Goal: Leave review/rating: Leave review/rating

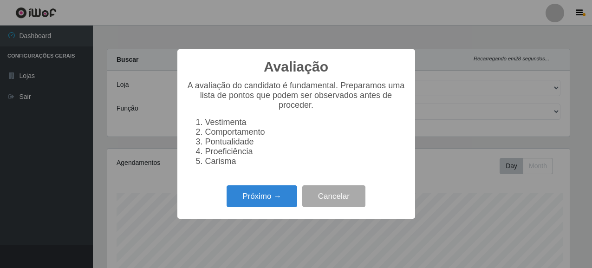
select select "496"
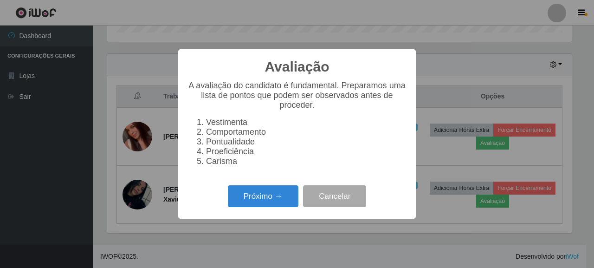
scroll to position [193, 464]
click at [288, 201] on button "Próximo →" at bounding box center [263, 196] width 71 height 22
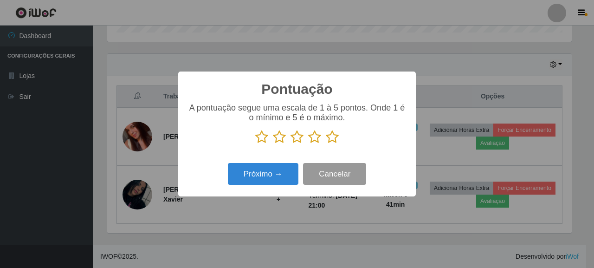
scroll to position [463778, 463506]
click at [333, 139] on icon at bounding box center [332, 137] width 13 height 14
click at [326, 144] on input "radio" at bounding box center [326, 144] width 0 height 0
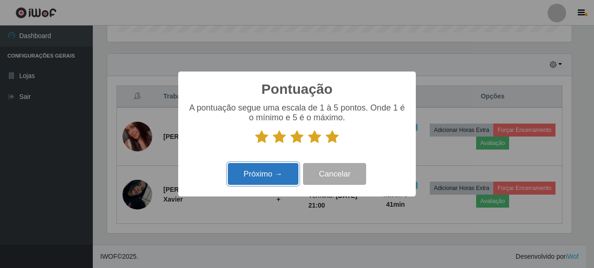
click at [276, 171] on button "Próximo →" at bounding box center [263, 174] width 71 height 22
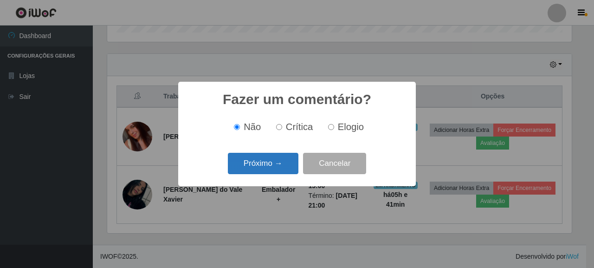
click at [270, 169] on button "Próximo →" at bounding box center [263, 164] width 71 height 22
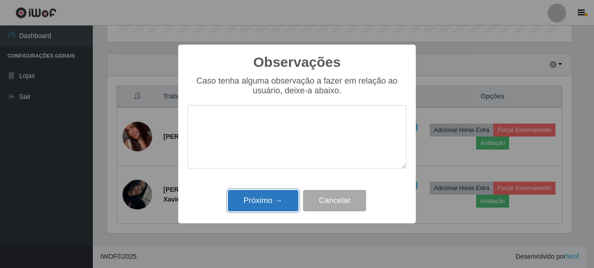
click at [281, 197] on button "Próximo →" at bounding box center [263, 201] width 71 height 22
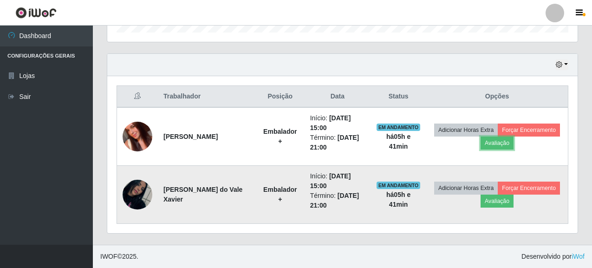
scroll to position [193, 470]
click at [487, 201] on button "Avaliação" at bounding box center [496, 200] width 33 height 13
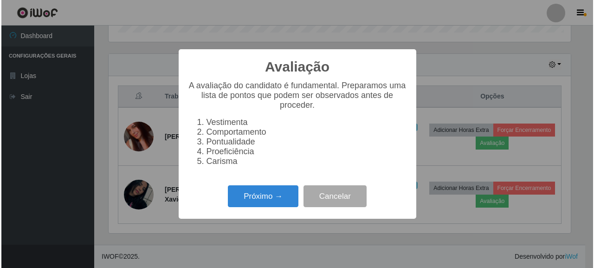
scroll to position [193, 464]
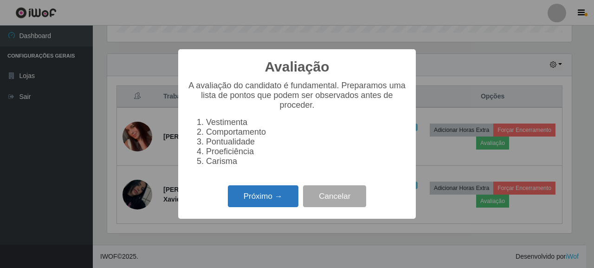
click at [273, 199] on button "Próximo →" at bounding box center [263, 196] width 71 height 22
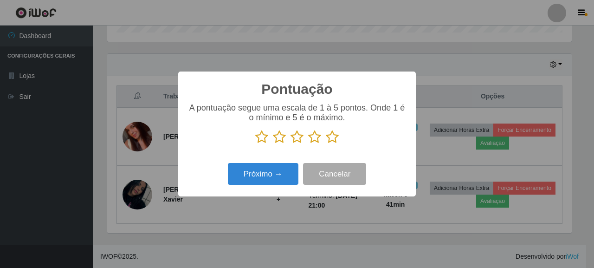
scroll to position [463778, 463506]
click at [331, 137] on icon at bounding box center [332, 137] width 13 height 14
click at [326, 144] on input "radio" at bounding box center [326, 144] width 0 height 0
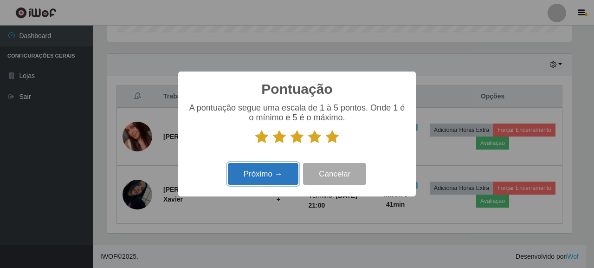
click at [240, 175] on button "Próximo →" at bounding box center [263, 174] width 71 height 22
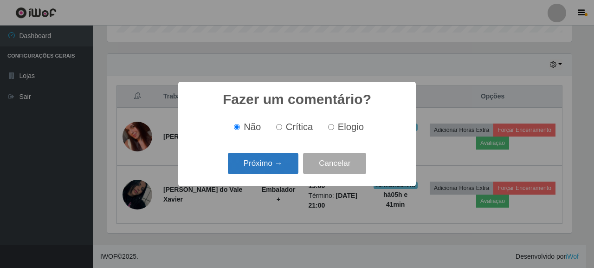
click at [264, 162] on button "Próximo →" at bounding box center [263, 164] width 71 height 22
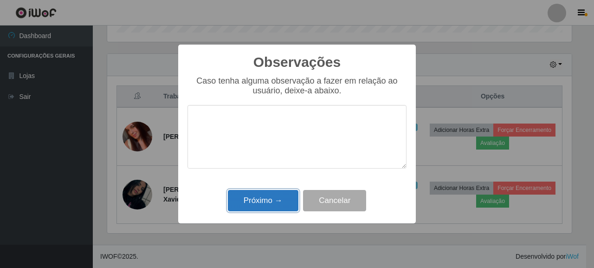
click at [277, 198] on button "Próximo →" at bounding box center [263, 201] width 71 height 22
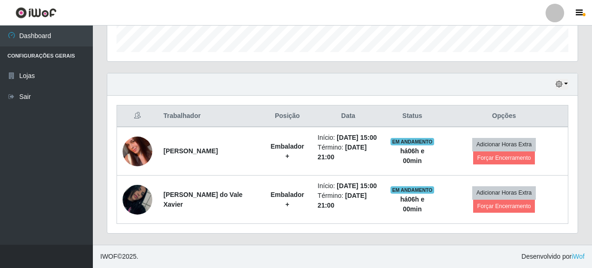
scroll to position [280, 0]
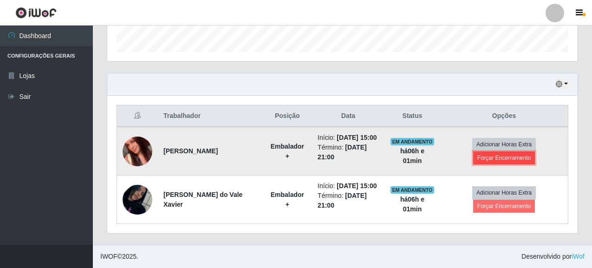
click at [477, 155] on button "Forçar Encerramento" at bounding box center [504, 157] width 62 height 13
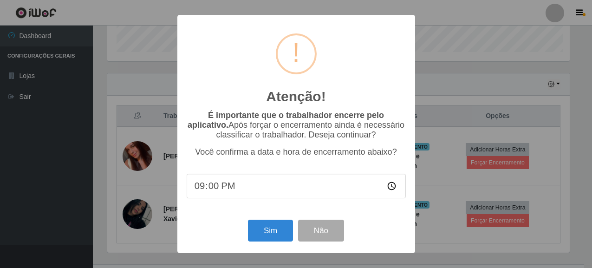
scroll to position [193, 464]
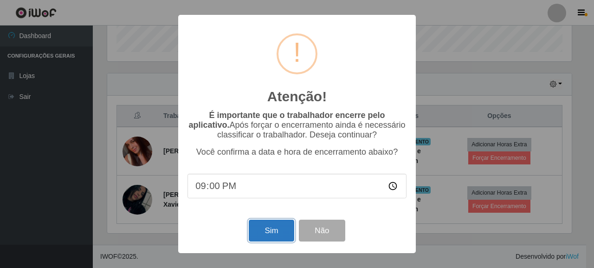
click at [276, 227] on button "Sim" at bounding box center [271, 230] width 45 height 22
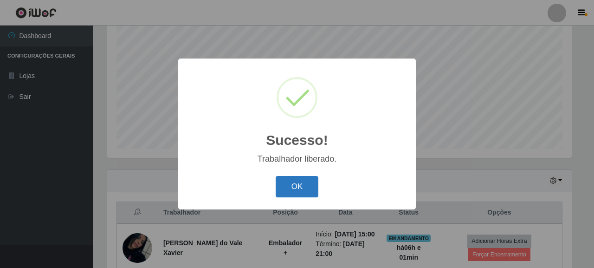
click at [288, 186] on button "OK" at bounding box center [297, 187] width 43 height 22
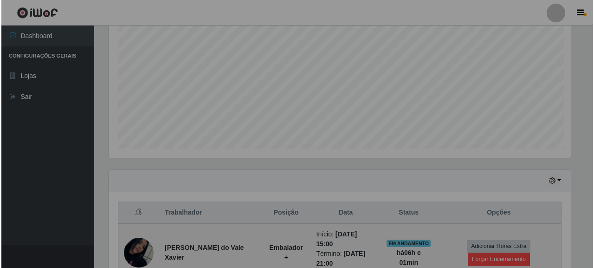
scroll to position [193, 470]
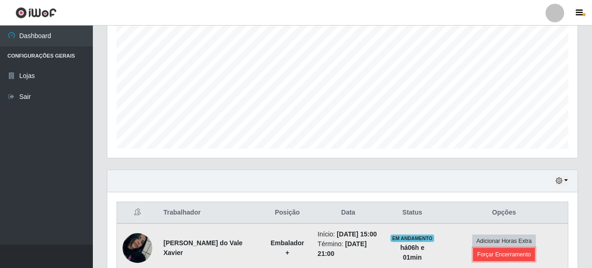
click at [504, 251] on button "Forçar Encerramento" at bounding box center [504, 254] width 62 height 13
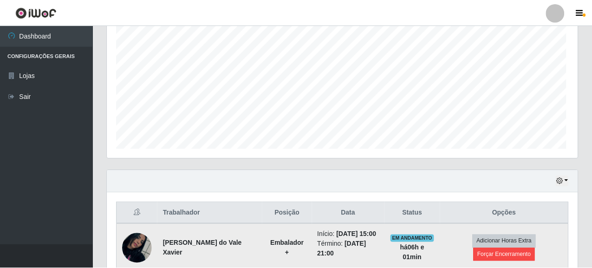
scroll to position [193, 464]
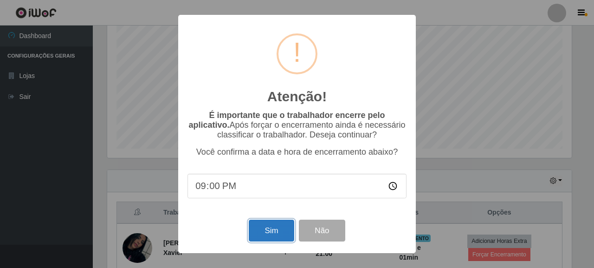
click at [276, 230] on button "Sim" at bounding box center [271, 230] width 45 height 22
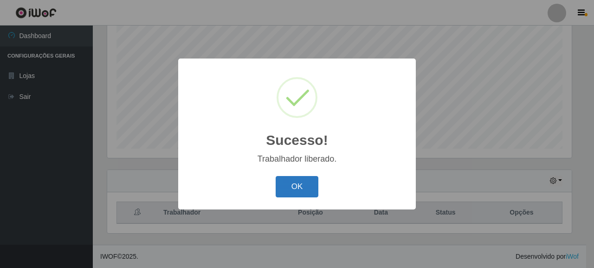
click at [312, 187] on button "OK" at bounding box center [297, 187] width 43 height 22
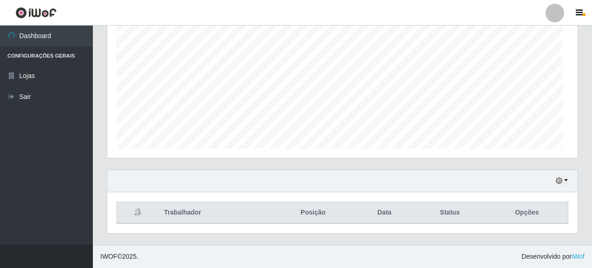
scroll to position [193, 470]
